Goal: Use online tool/utility: Utilize a website feature to perform a specific function

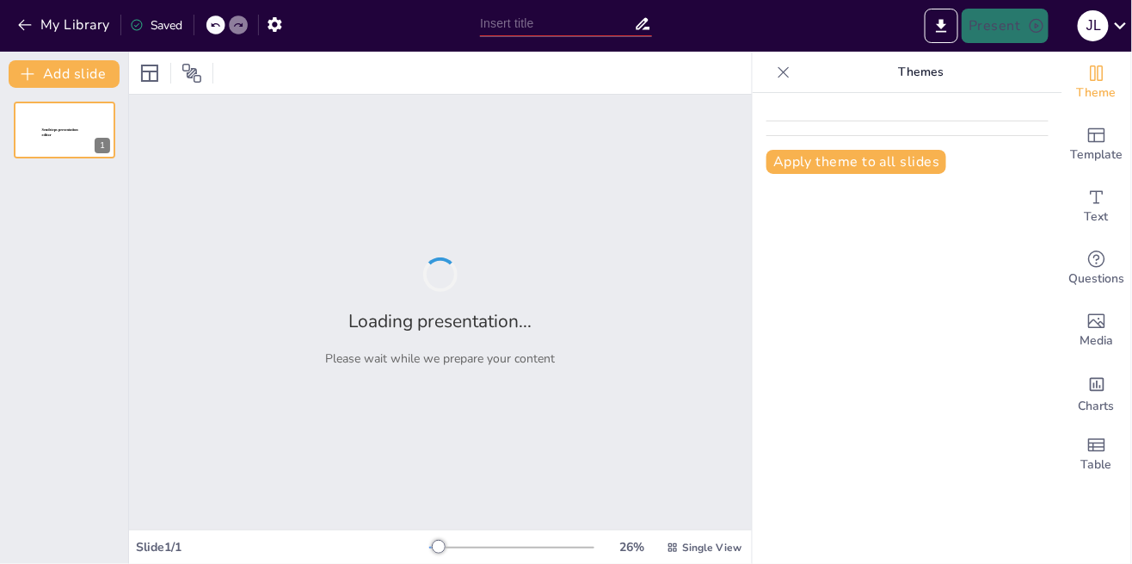
type input "New Sendsteps"
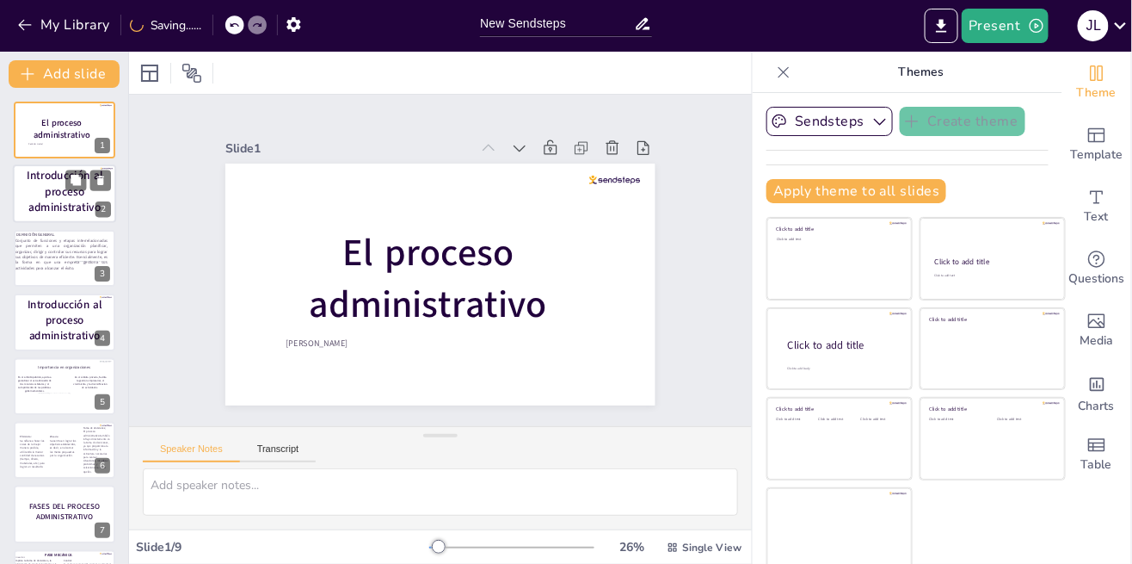
click at [45, 203] on strong "Introducción al proceso administrativo" at bounding box center [65, 192] width 76 height 47
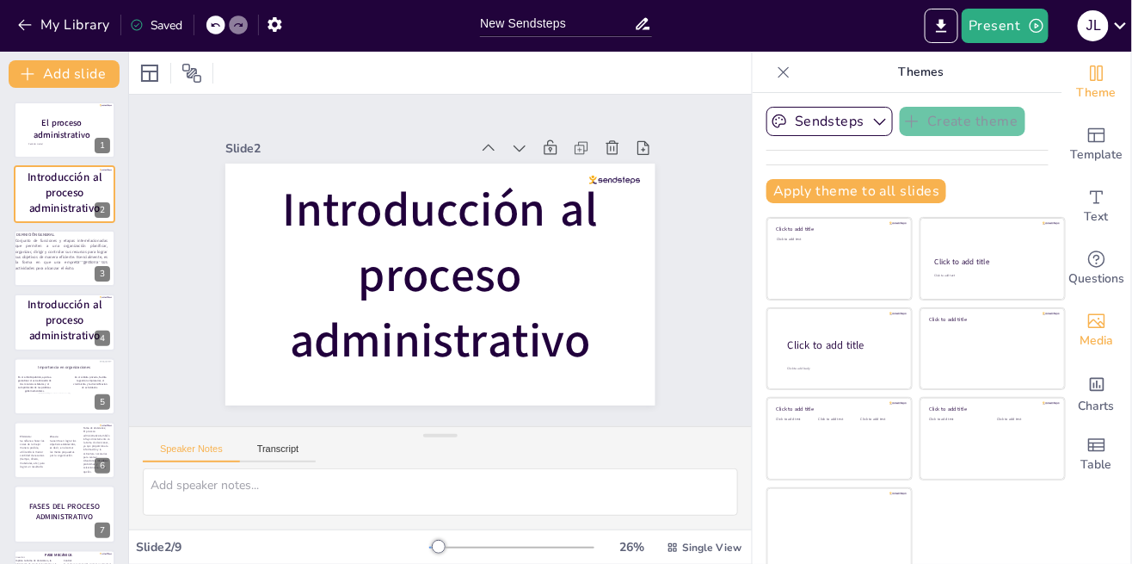
click at [1099, 332] on span "Media" at bounding box center [1098, 340] width 34 height 19
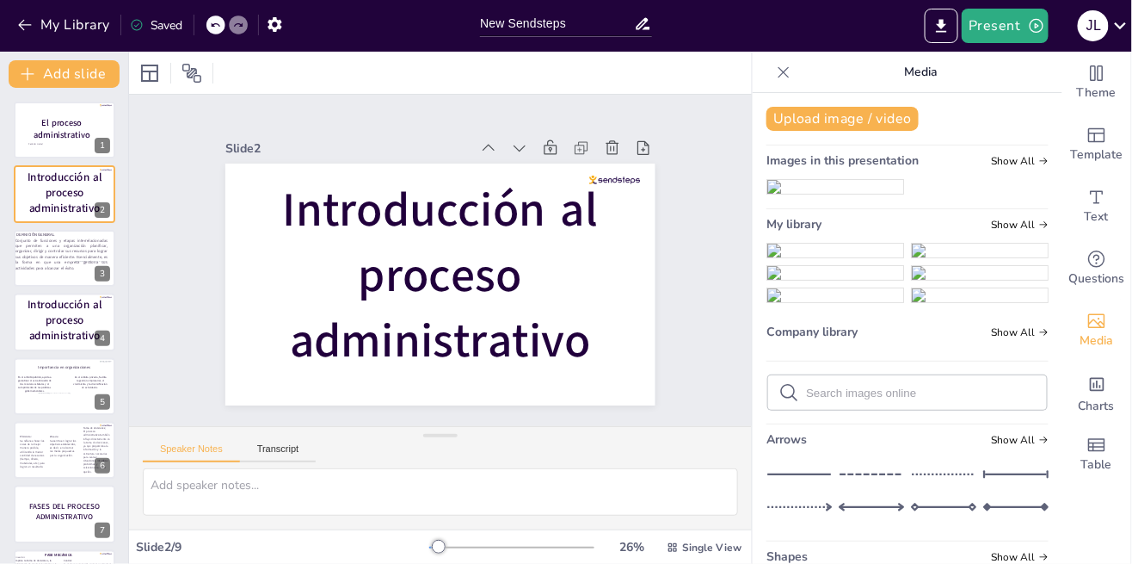
click at [841, 194] on img at bounding box center [835, 187] width 136 height 14
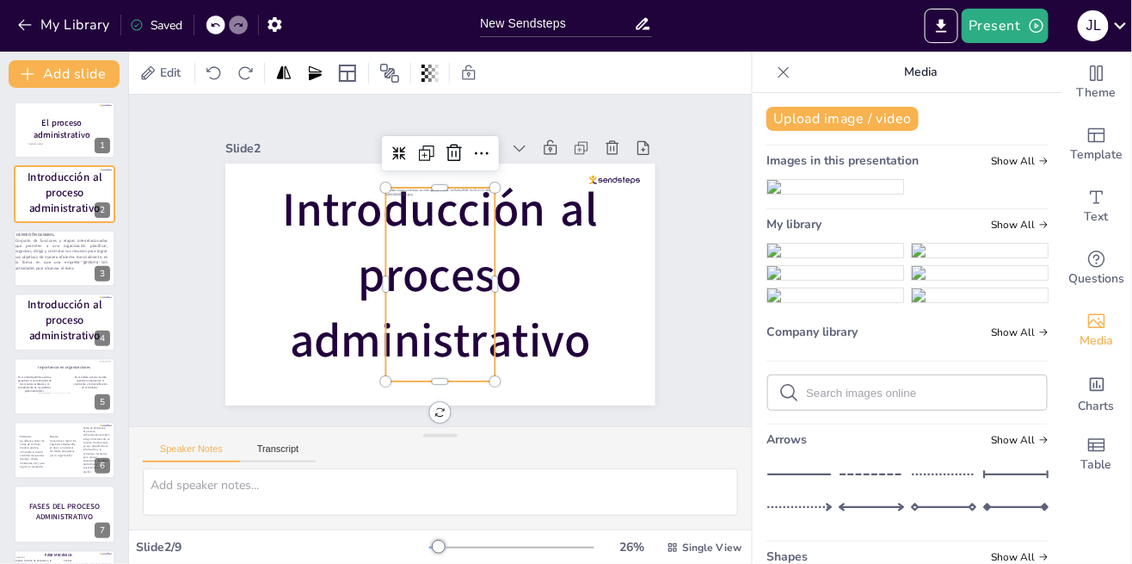
click at [463, 260] on div at bounding box center [446, 237] width 146 height 212
click at [340, 252] on icon at bounding box center [326, 266] width 28 height 28
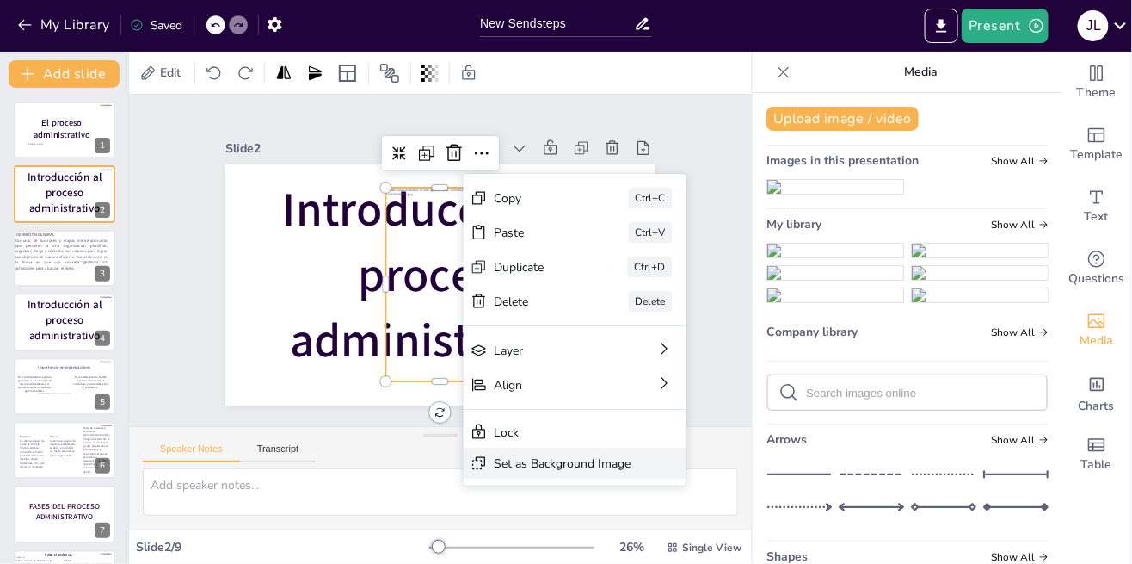
click at [743, 434] on div "Set as Background Image" at bounding box center [806, 392] width 126 height 83
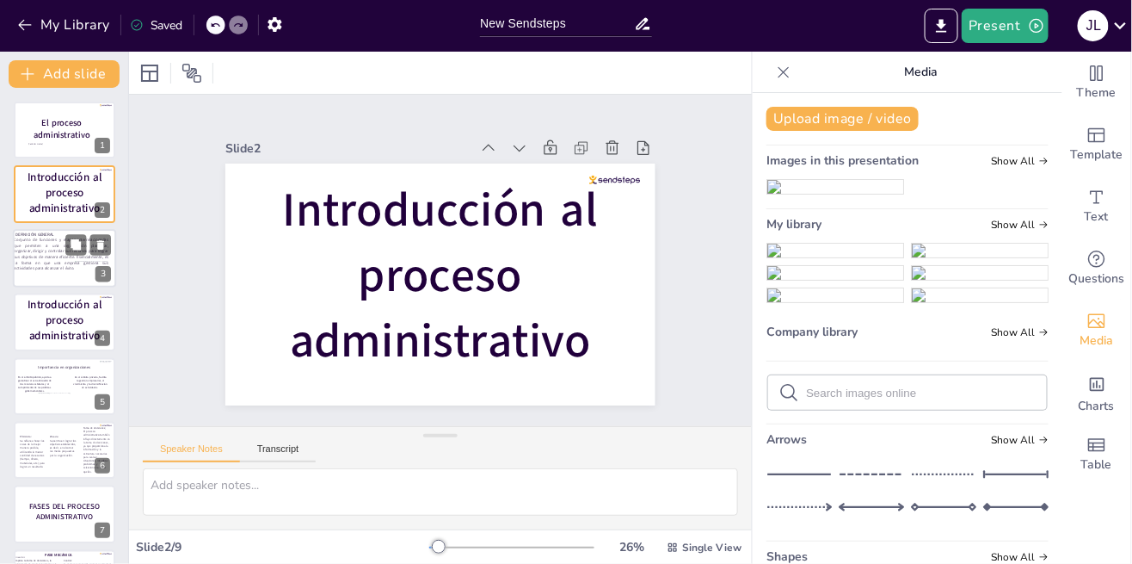
click at [49, 256] on p "Conjunto de funciones y etapas interrelacionadas que permiten a una organizació…" at bounding box center [61, 254] width 95 height 34
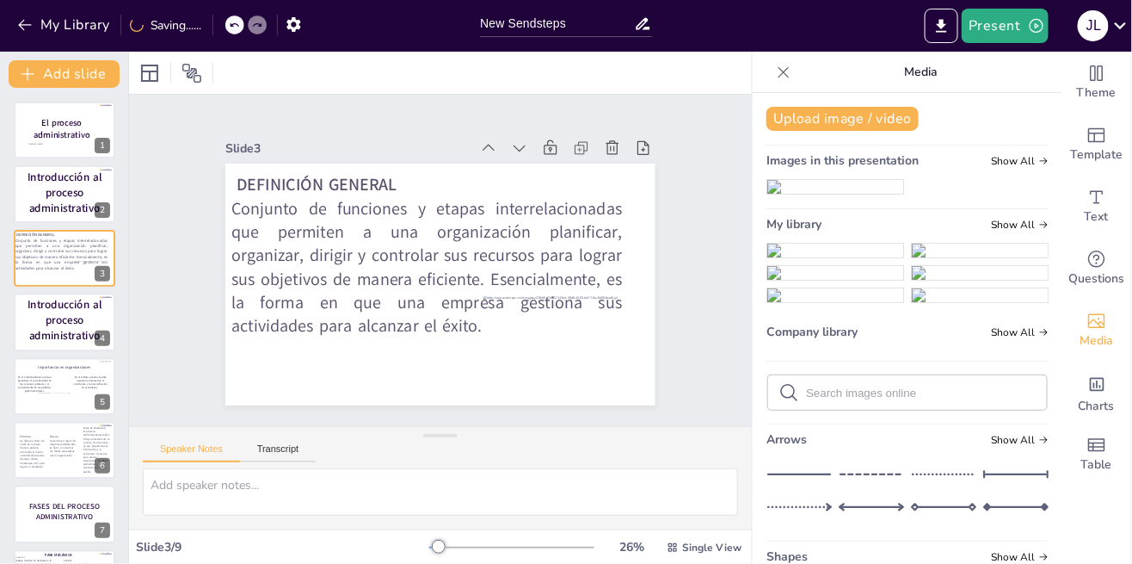
click at [877, 194] on img at bounding box center [835, 187] width 136 height 14
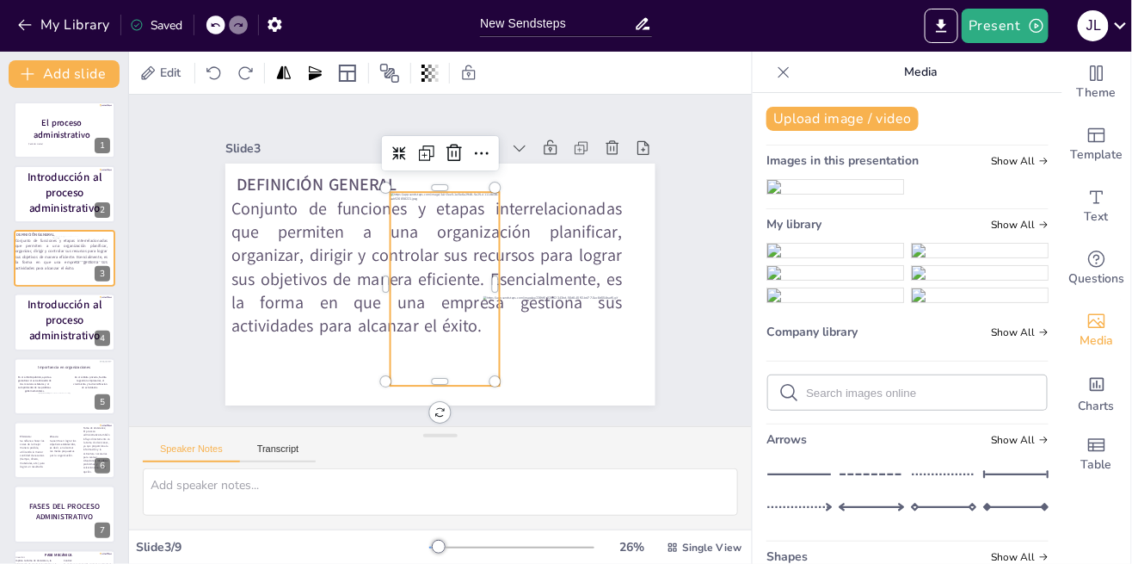
click at [479, 164] on div "Slide 1 El proceso administrativo [PERSON_NAME] Slide 2 Introducción al proceso…" at bounding box center [441, 260] width 508 height 694
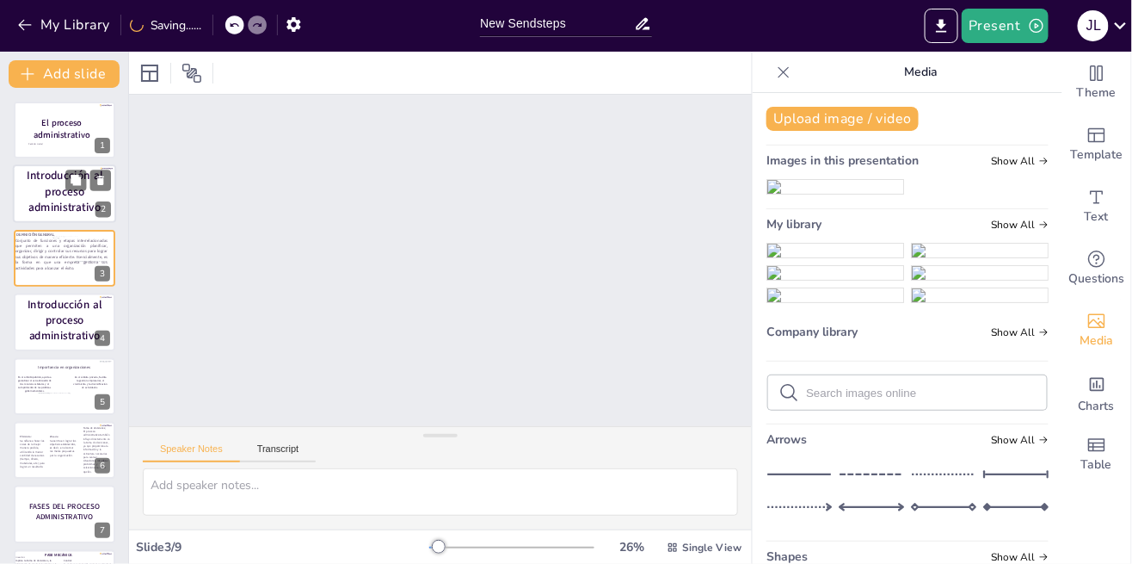
click at [59, 206] on strong "Introducción al proceso administrativo" at bounding box center [65, 192] width 76 height 47
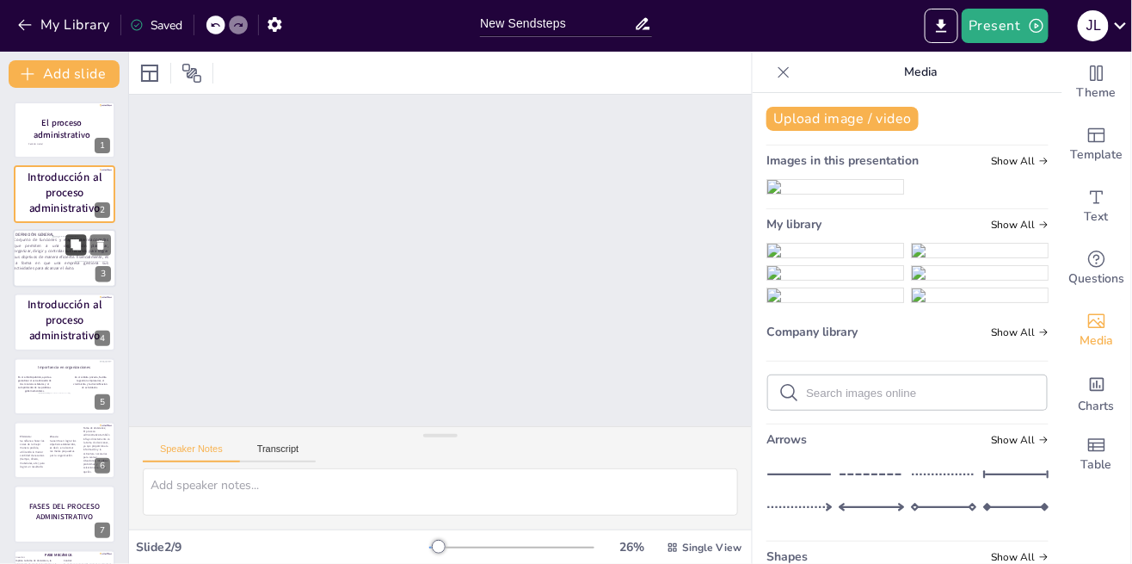
click at [68, 251] on button at bounding box center [75, 244] width 21 height 21
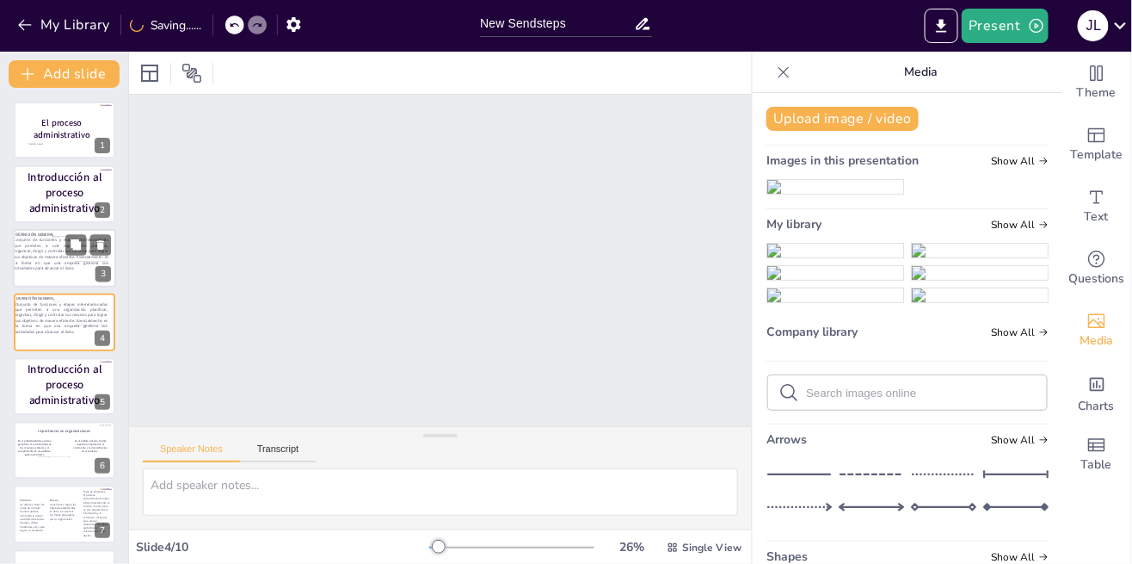
click at [56, 266] on div at bounding box center [65, 259] width 26 height 46
click at [103, 243] on icon at bounding box center [100, 244] width 7 height 9
